Goal: Use online tool/utility: Utilize a website feature to perform a specific function

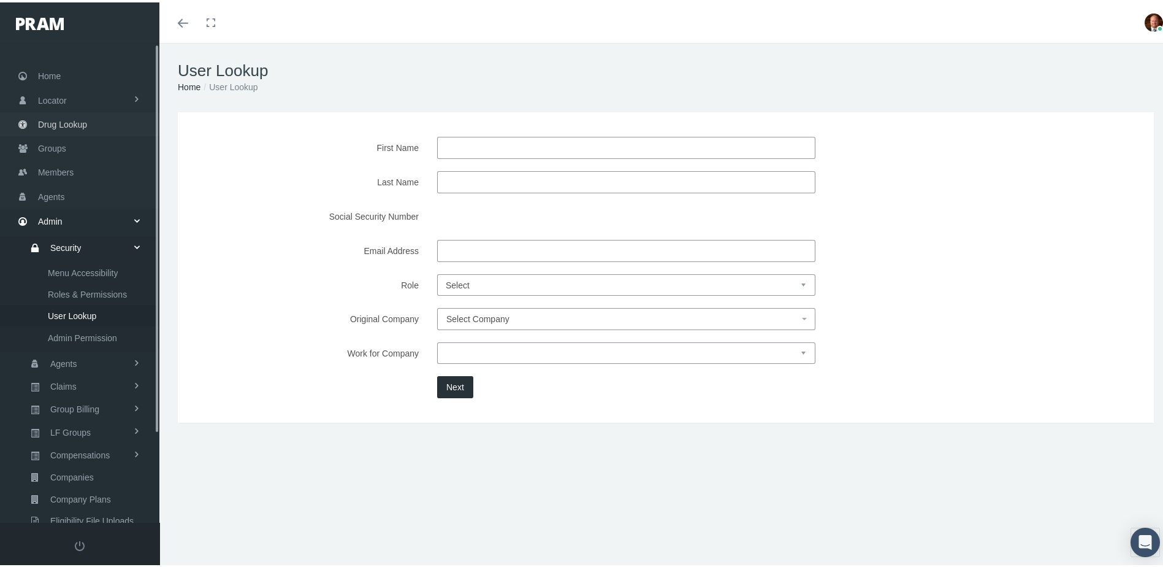
click at [74, 125] on span "Drug Lookup" at bounding box center [62, 121] width 49 height 23
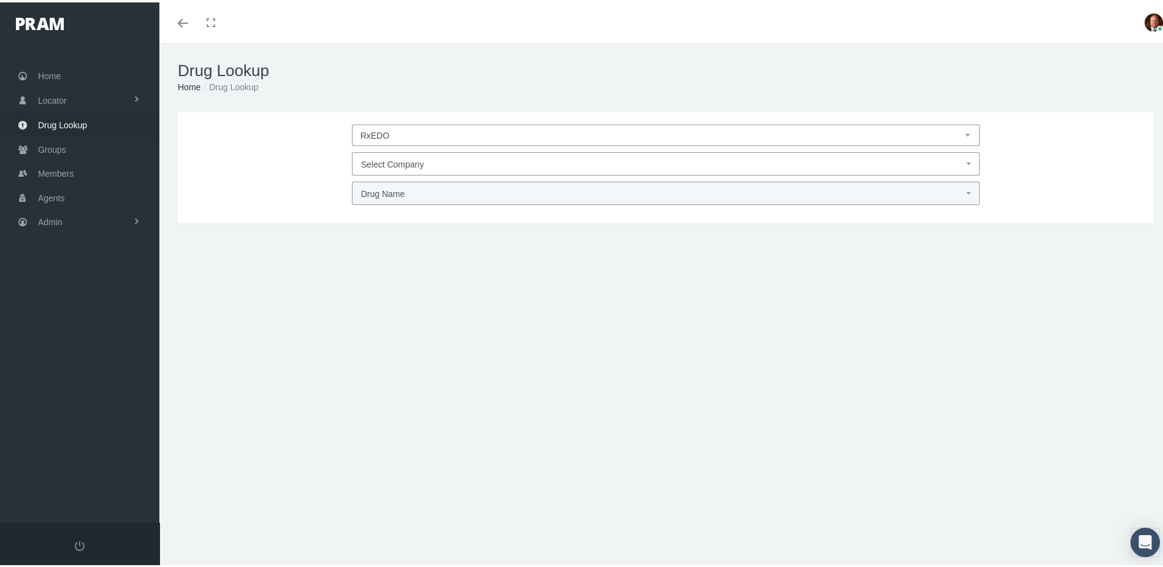
click at [412, 161] on span "Select Company" at bounding box center [392, 162] width 63 height 10
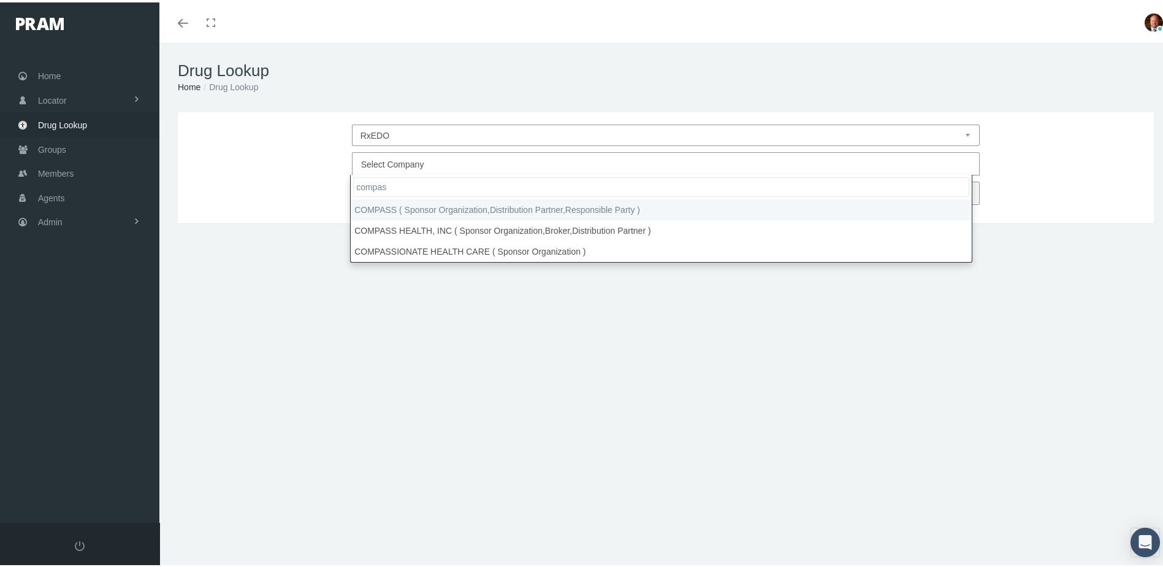
type input "compas"
select select "4759"
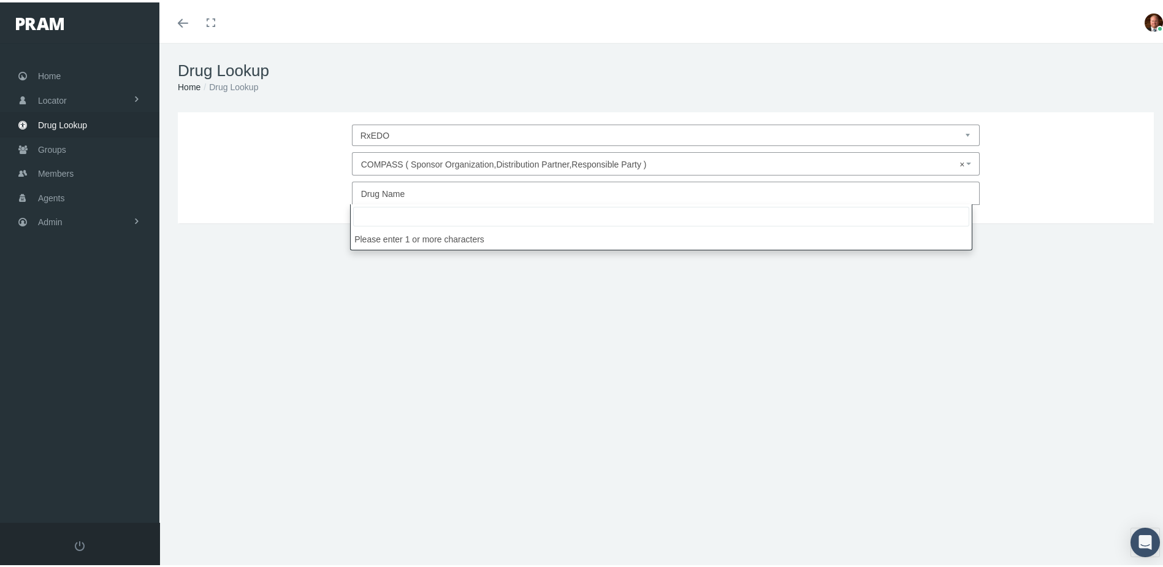
click at [424, 191] on span "Drug Name" at bounding box center [662, 191] width 603 height 16
type input "zolmi"
select select "[MEDICAL_DATA]"
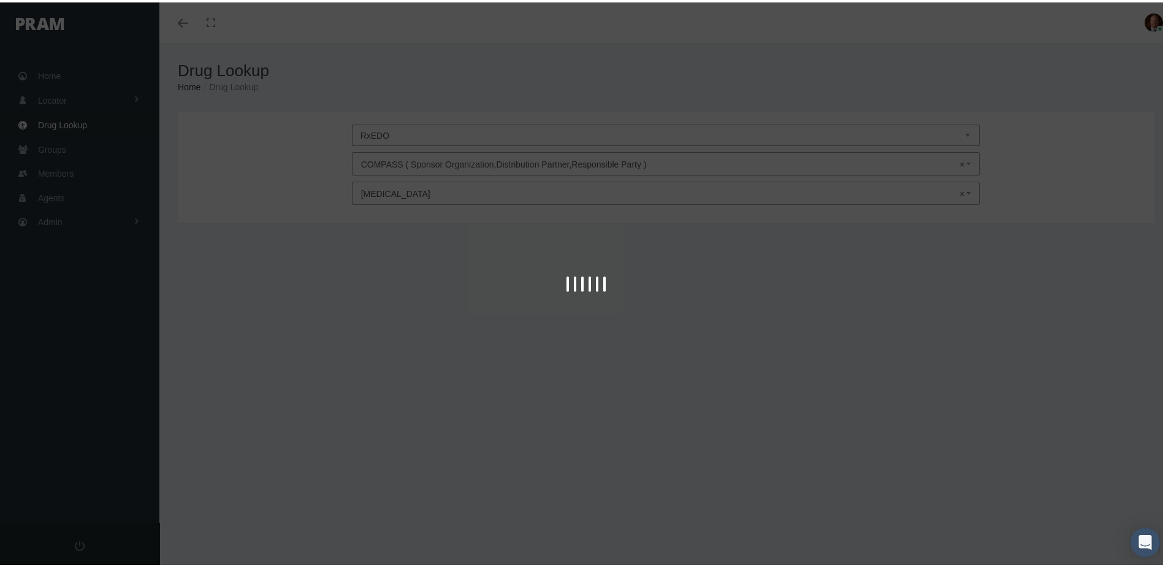
type input "30"
select select "Tablet"
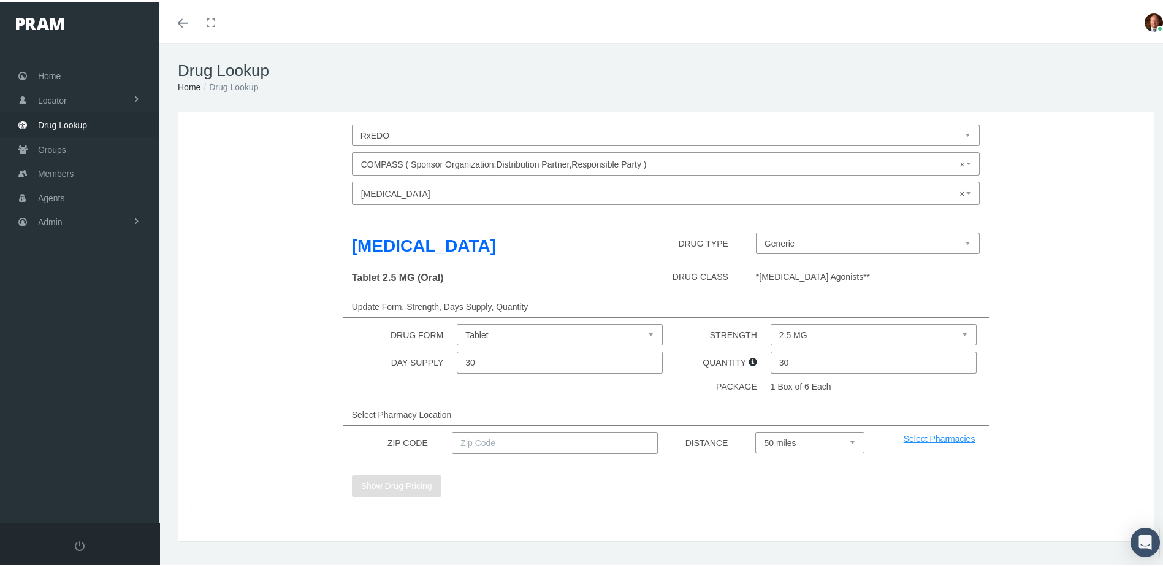
click at [566, 329] on select "Solution Tablet Tablet Disintegrating" at bounding box center [560, 331] width 206 height 21
click at [570, 286] on div "Tablet 2.5 MG (Oral)" at bounding box center [464, 277] width 243 height 20
click at [1091, 342] on div "DRUG FORM Solution Tablet Tablet Disintegrating STRENGTH 2.5 MG 5 MG" at bounding box center [666, 331] width 970 height 21
click at [788, 241] on select "Generic [MEDICAL_DATA] (Trademarked Name)" at bounding box center [868, 240] width 224 height 21
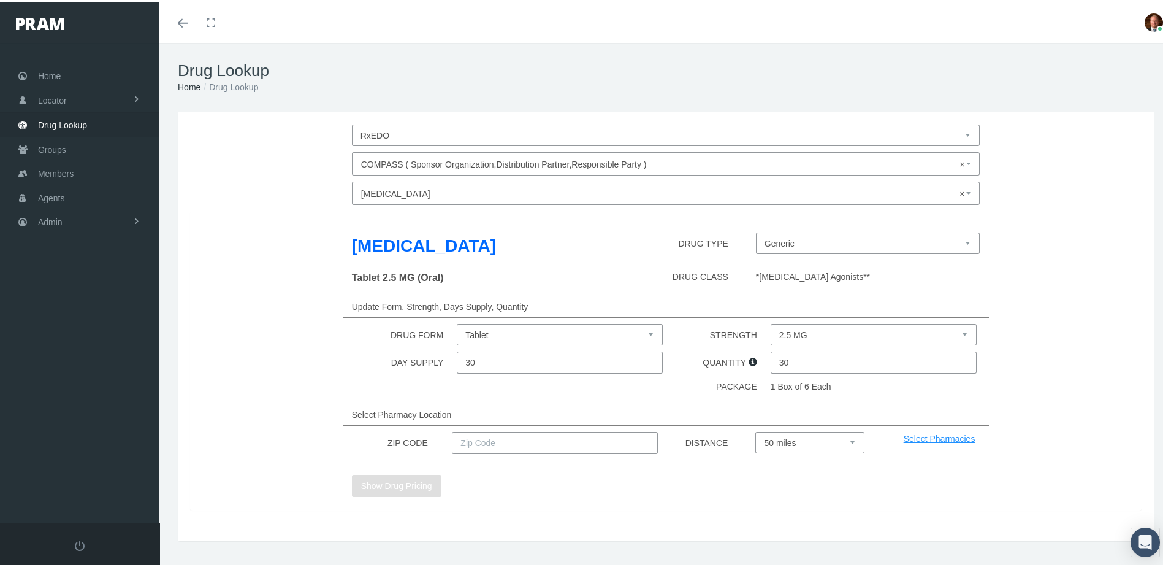
click at [837, 330] on select "2.5 MG 5 MG" at bounding box center [874, 331] width 206 height 21
select select "5 MG"
click at [771, 321] on select "2.5 MG 5 MG" at bounding box center [874, 331] width 206 height 21
click at [563, 332] on select "Solution Tablet Tablet Disintegrating" at bounding box center [560, 331] width 206 height 21
select select "Solution"
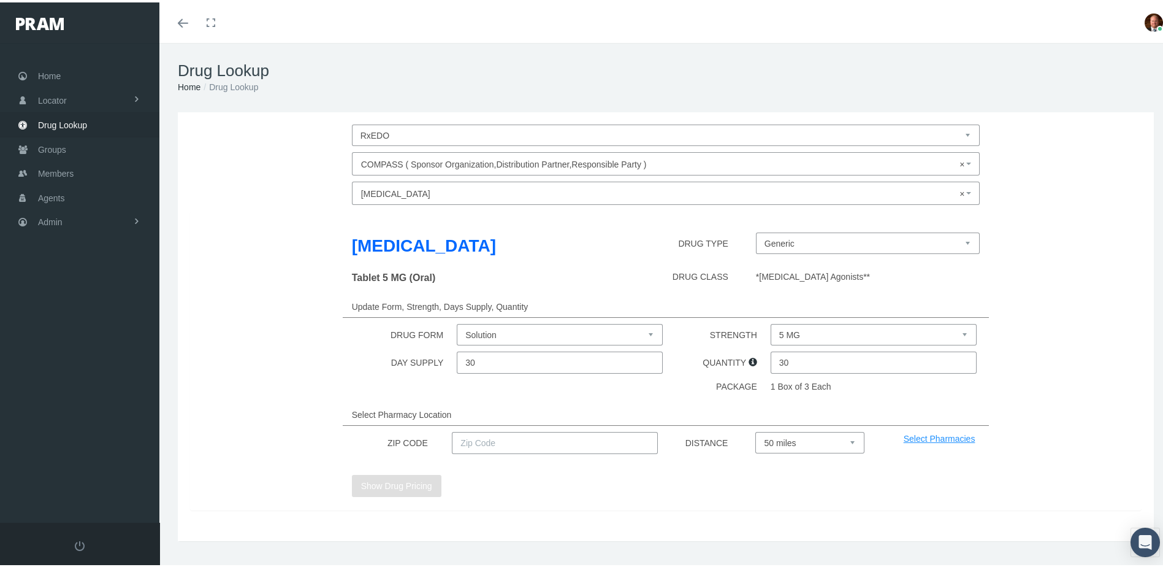
click at [457, 321] on select "Solution Tablet Tablet Disintegrating" at bounding box center [560, 331] width 206 height 21
click at [826, 331] on select "2.5 MG 5 MG" at bounding box center [874, 331] width 206 height 21
select select "5 MG"
click at [771, 321] on select "2.5 MG 5 MG" at bounding box center [874, 331] width 206 height 21
drag, startPoint x: 792, startPoint y: 359, endPoint x: 760, endPoint y: 368, distance: 32.4
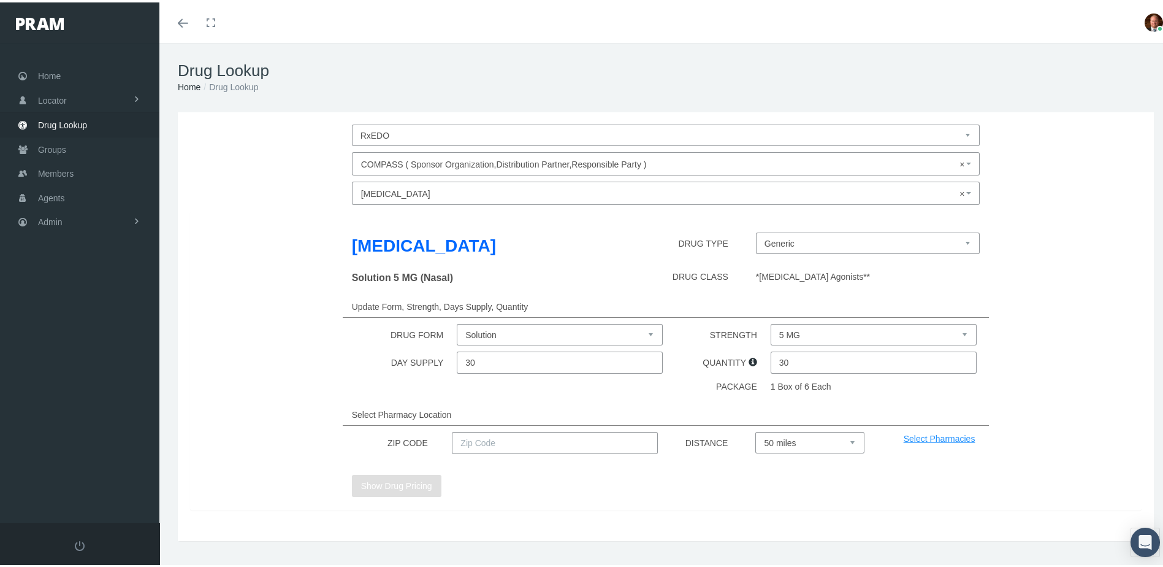
click at [760, 368] on div "DAY SUPPLY 30 QUANTITY 30" at bounding box center [666, 360] width 970 height 22
type input "6"
click at [671, 398] on div "[MEDICAL_DATA] DRUG TYPE Generic [MEDICAL_DATA] (Trademarked Name) Solution 5 M…" at bounding box center [666, 358] width 952 height 299
click at [568, 439] on input "text" at bounding box center [555, 440] width 206 height 22
type input "92886"
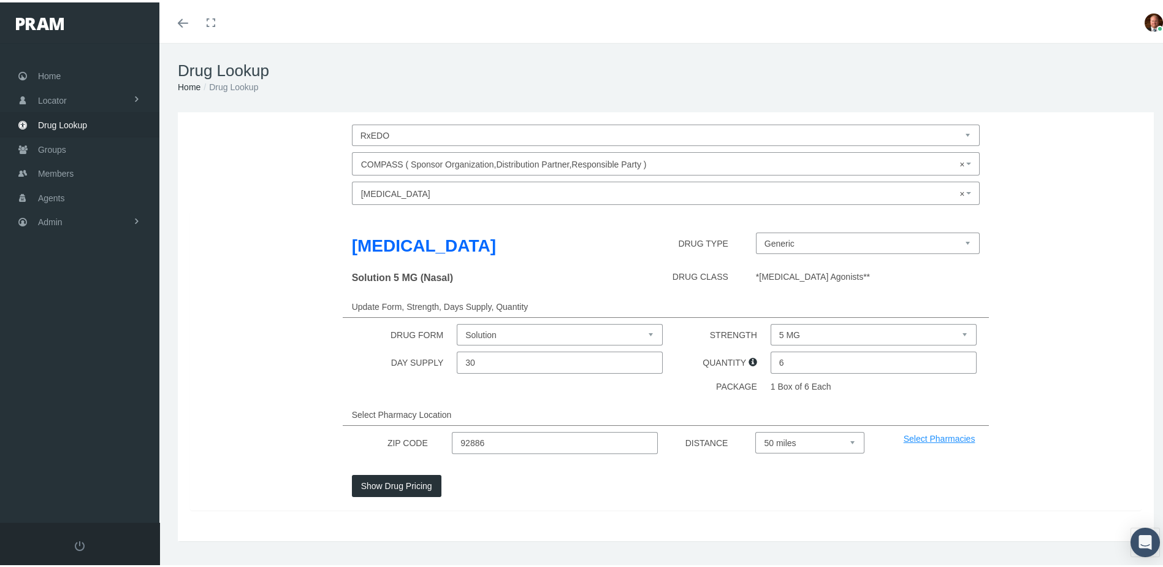
click at [408, 486] on button "Show Drug Pricing" at bounding box center [397, 483] width 90 height 22
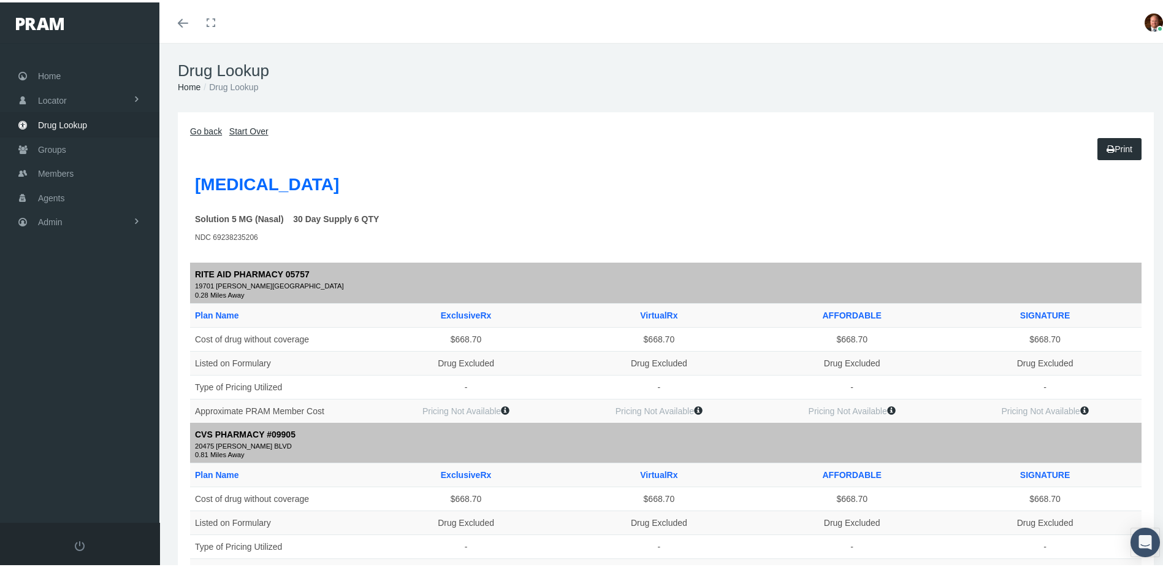
click at [201, 131] on link "Go back" at bounding box center [206, 129] width 32 height 10
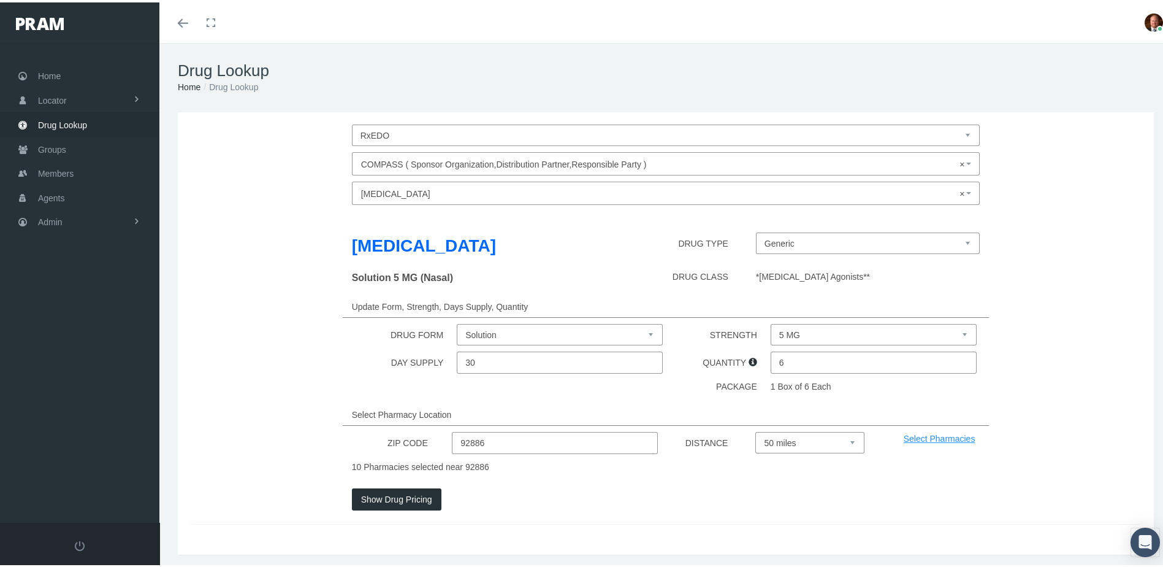
click at [708, 512] on div at bounding box center [666, 514] width 647 height 13
click at [464, 187] on span "× [MEDICAL_DATA]" at bounding box center [662, 191] width 603 height 16
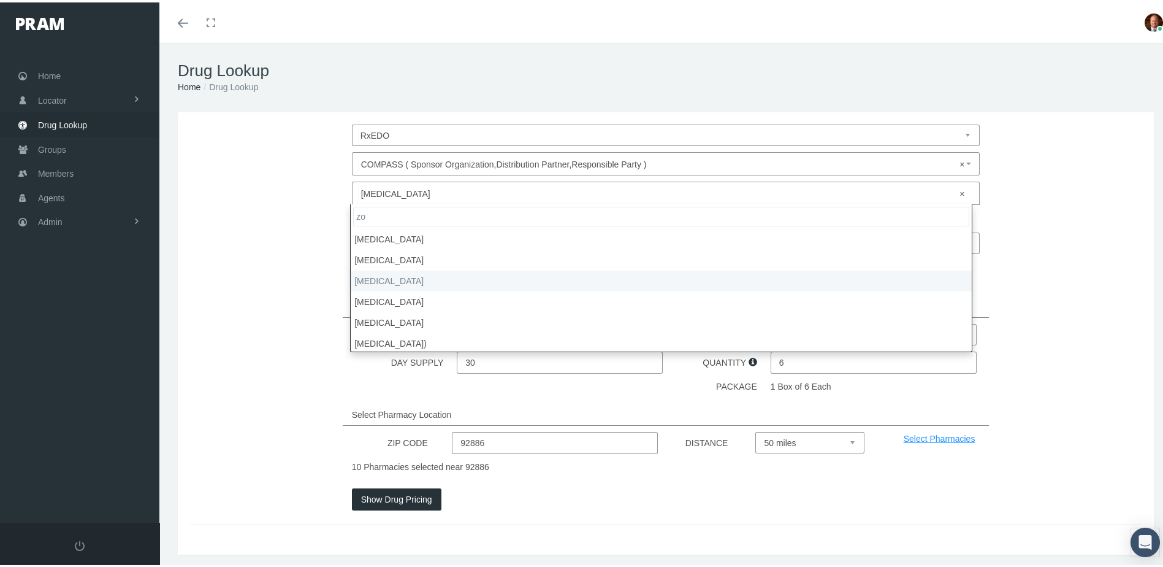
type input "z"
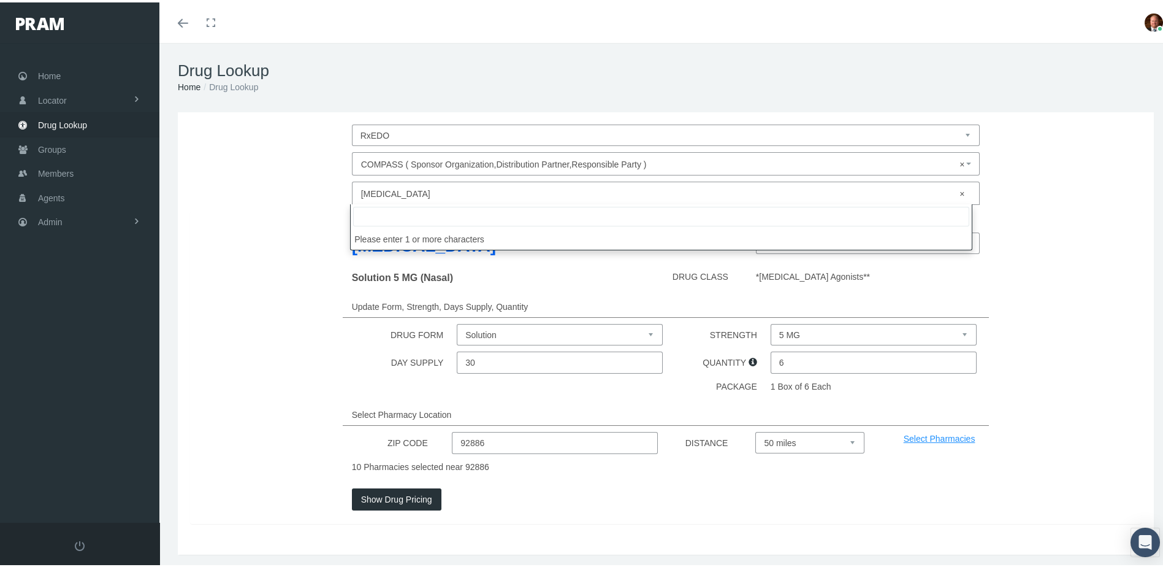
click at [1095, 285] on div "Solution 5 MG (Nasal) DRUG CLASS *[MEDICAL_DATA] Agonists**" at bounding box center [666, 277] width 970 height 20
click at [446, 193] on span "× [MEDICAL_DATA]" at bounding box center [662, 191] width 603 height 16
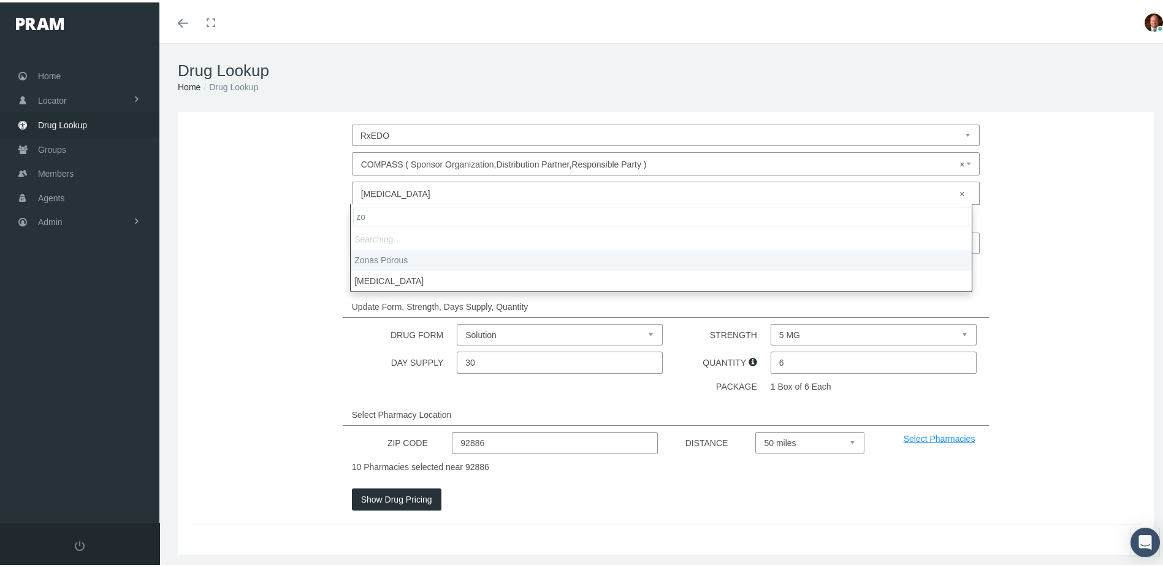
type input "z"
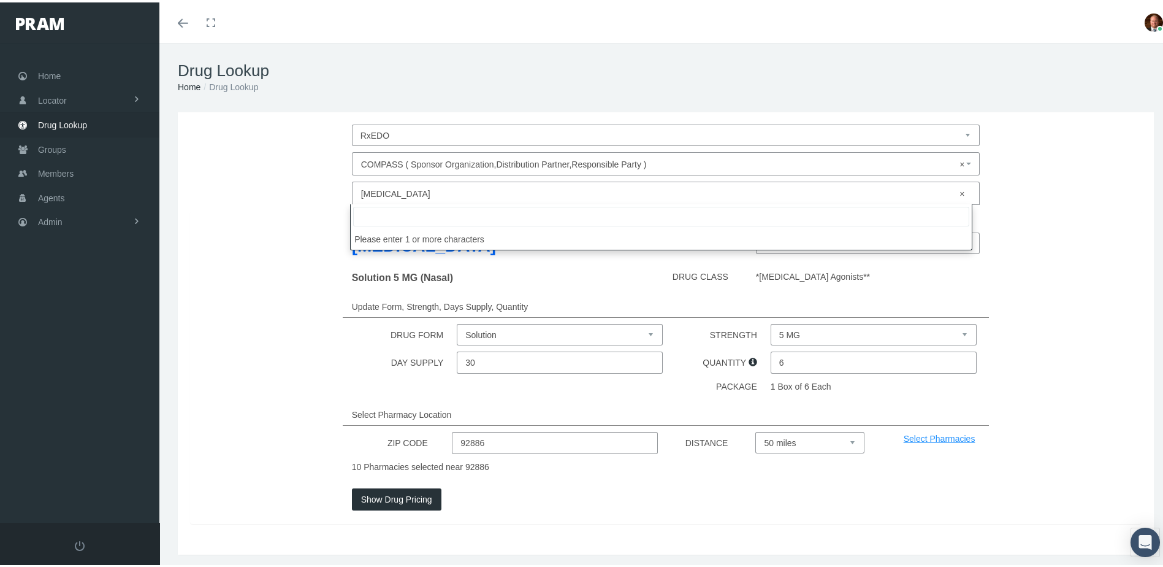
scroll to position [667, 0]
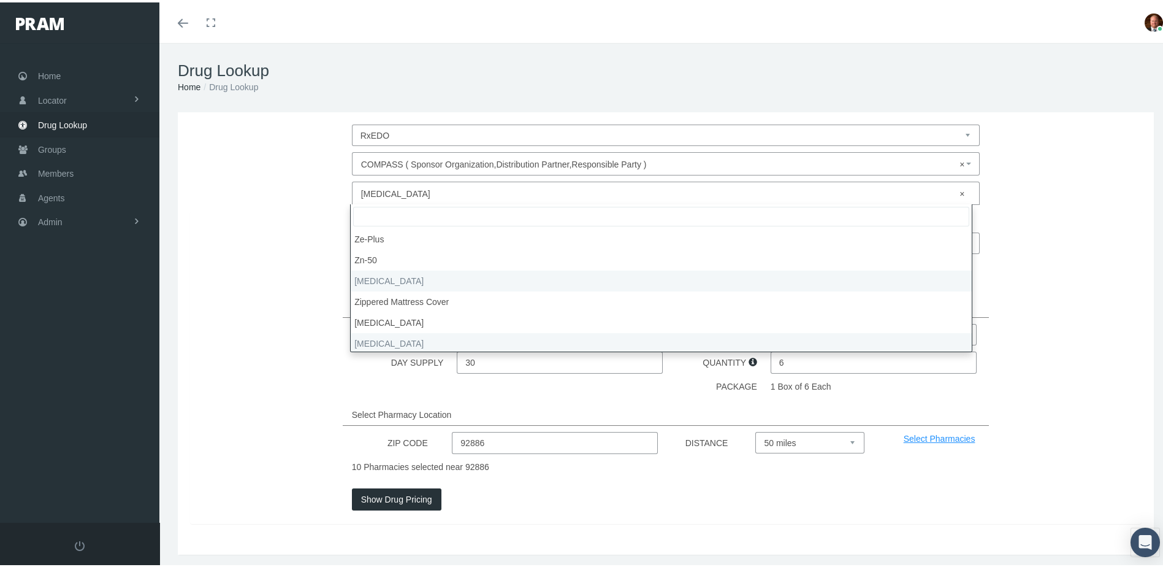
click at [565, 531] on div "RxEDO CerpassRX COMPASS ( Sponsor Organization,Distribution Partner,Responsible…" at bounding box center [666, 331] width 976 height 442
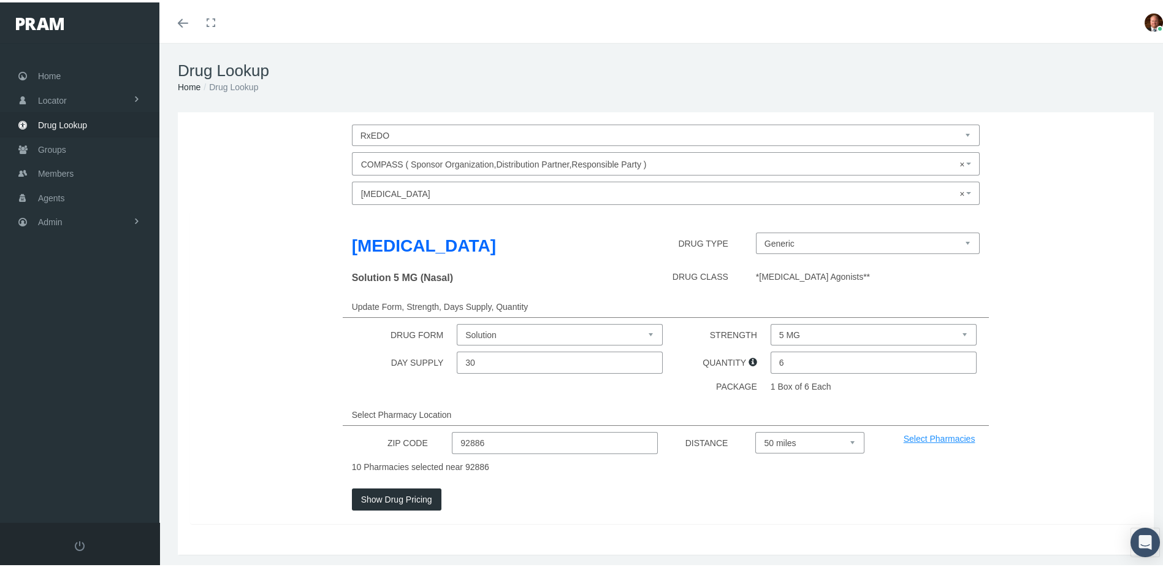
click at [800, 243] on select "Generic [MEDICAL_DATA] (Trademarked Name)" at bounding box center [868, 240] width 224 height 21
click at [632, 293] on div "Update Form, Strength, Days Supply, Quantity" at bounding box center [666, 304] width 647 height 22
click at [65, 66] on link "Home" at bounding box center [79, 73] width 159 height 24
